Goal: Find specific page/section: Find specific page/section

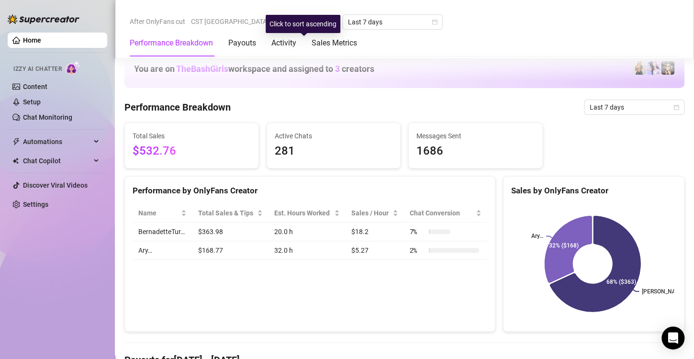
scroll to position [262, 0]
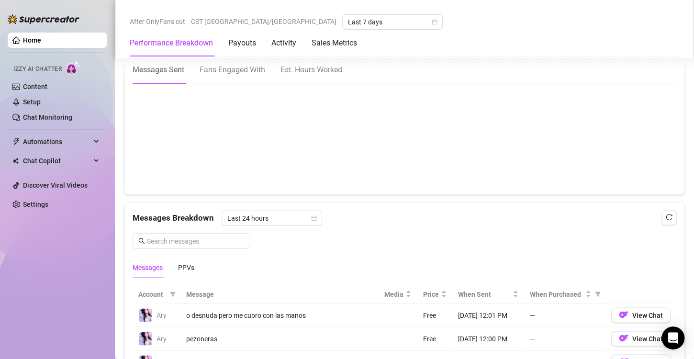
scroll to position [619, 0]
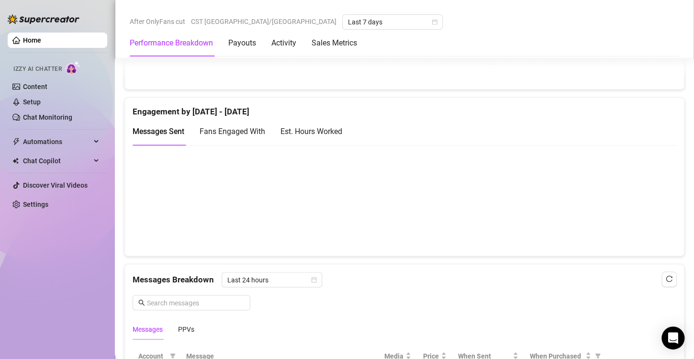
click at [327, 126] on div "Est. Hours Worked" at bounding box center [311, 131] width 62 height 12
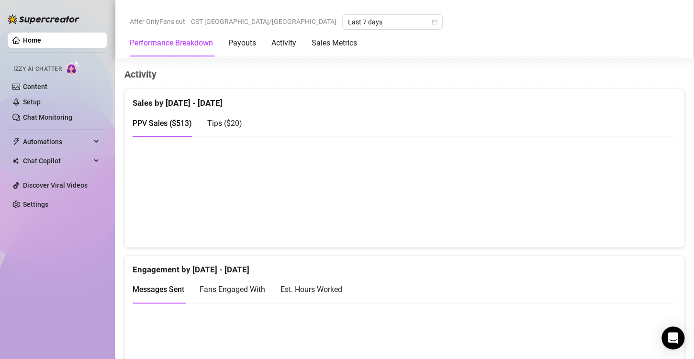
scroll to position [535, 0]
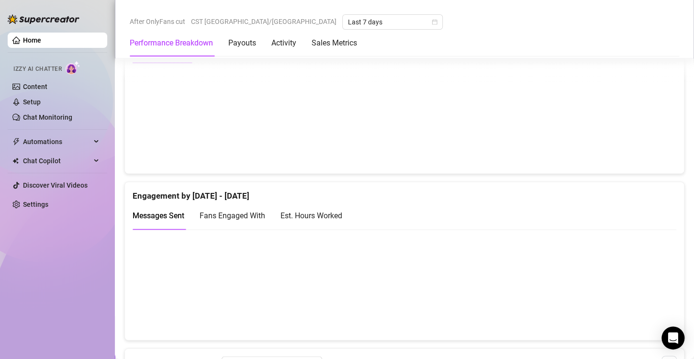
click at [338, 213] on div "Est. Hours Worked" at bounding box center [311, 216] width 62 height 12
